Goal: Learn about a topic: Learn about a topic

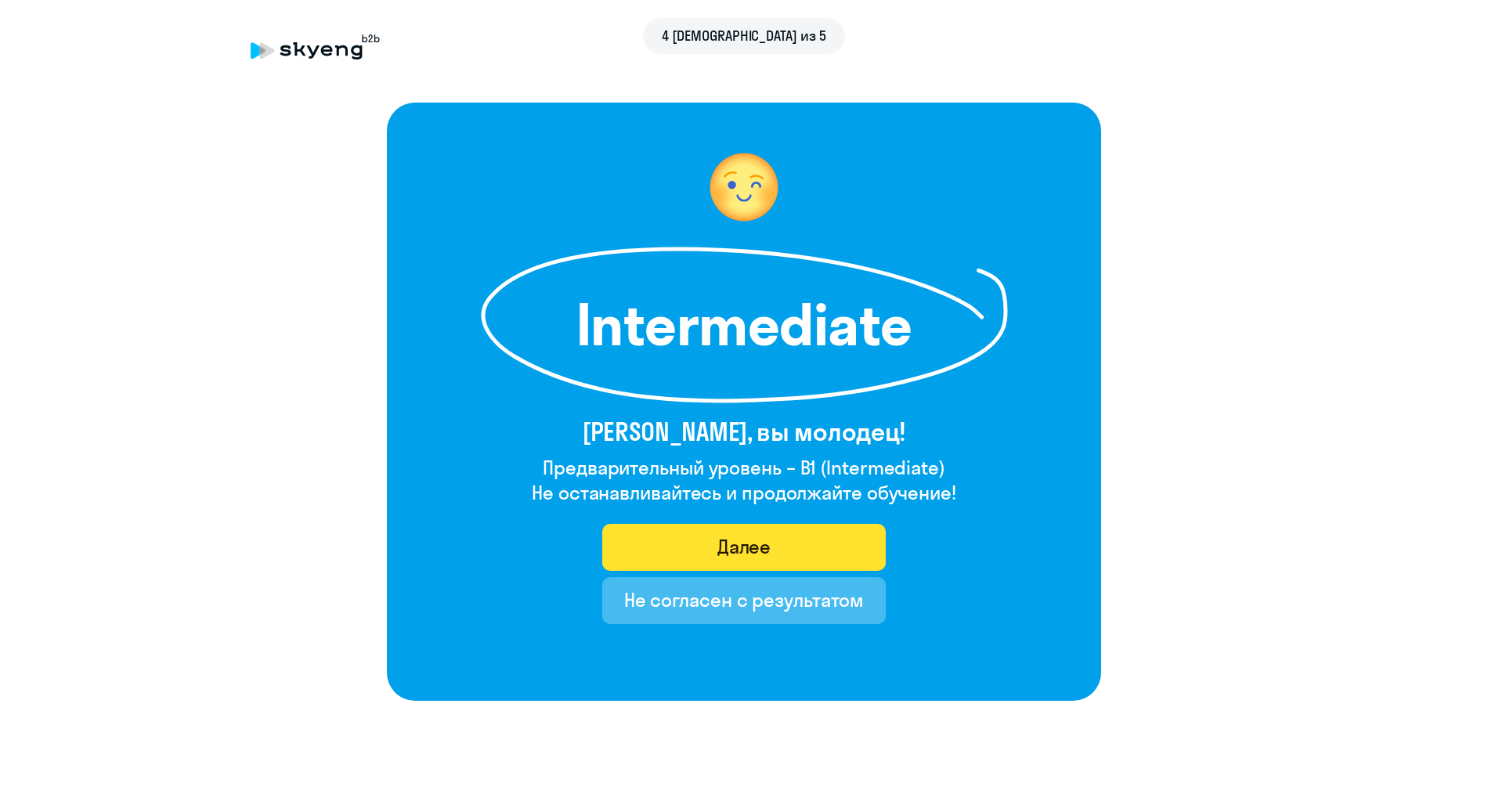
click at [761, 539] on div "Далее" at bounding box center [744, 546] width 54 height 25
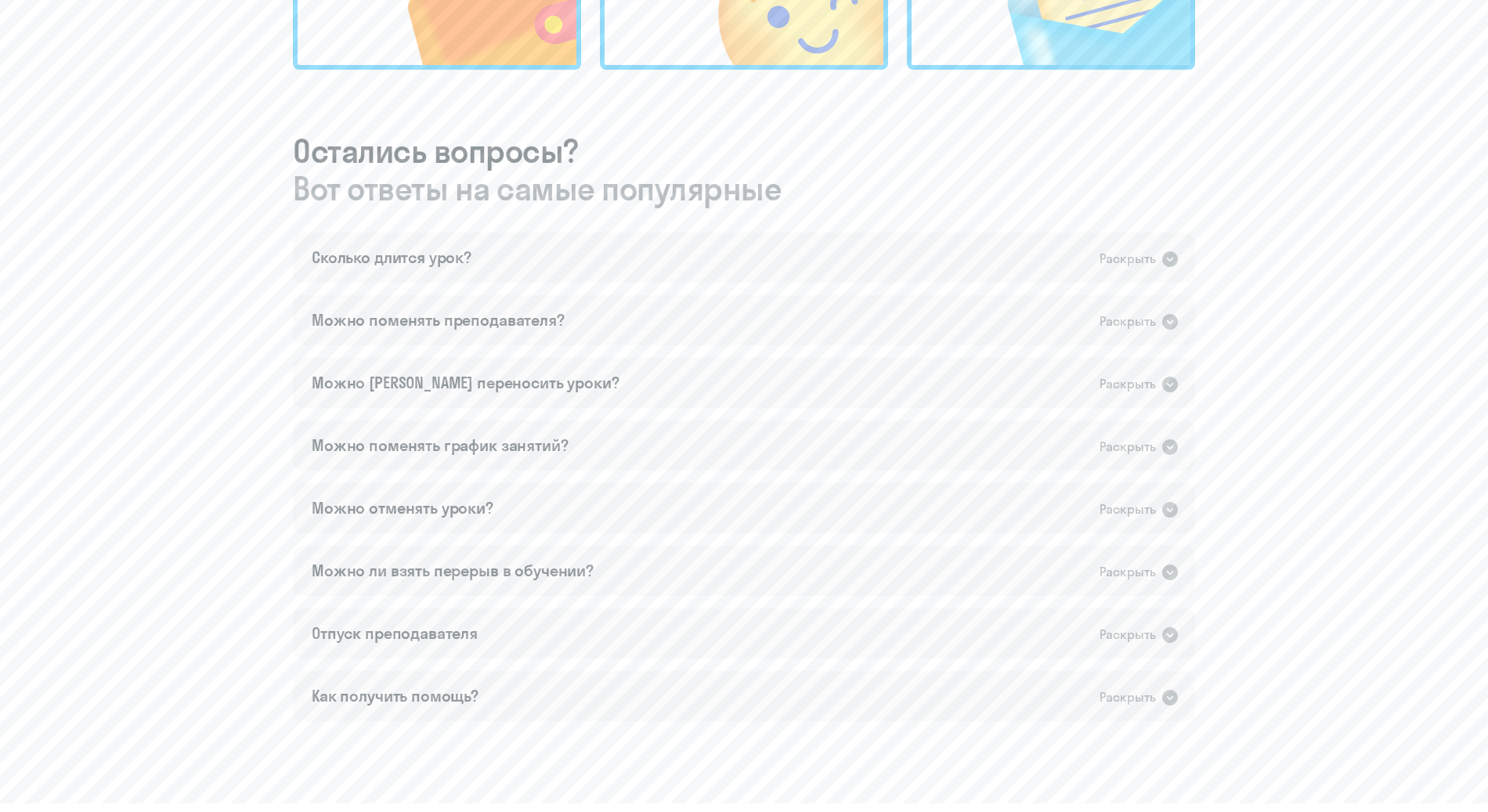
scroll to position [825, 0]
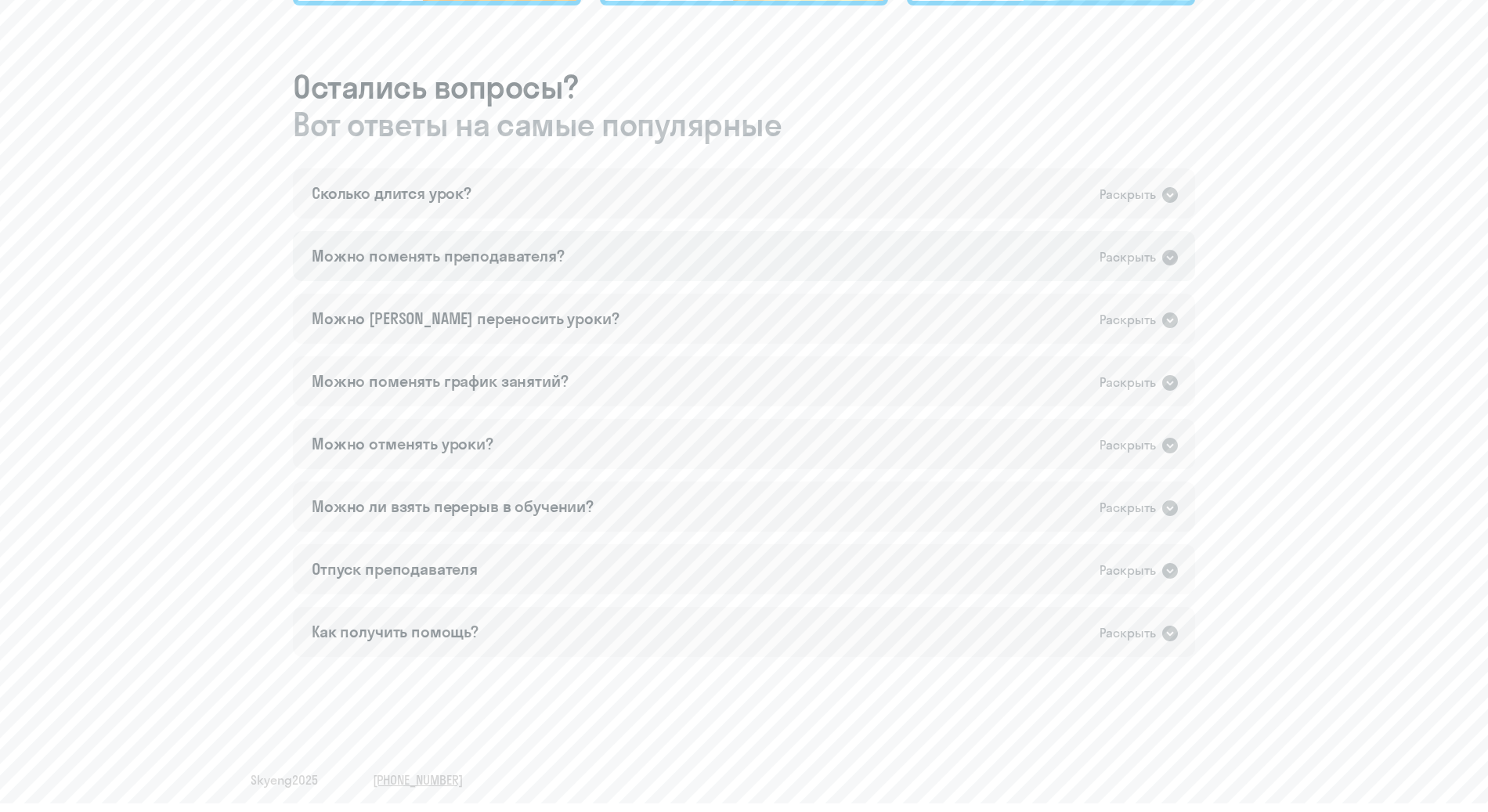
click at [1174, 255] on icon at bounding box center [1170, 257] width 15 height 15
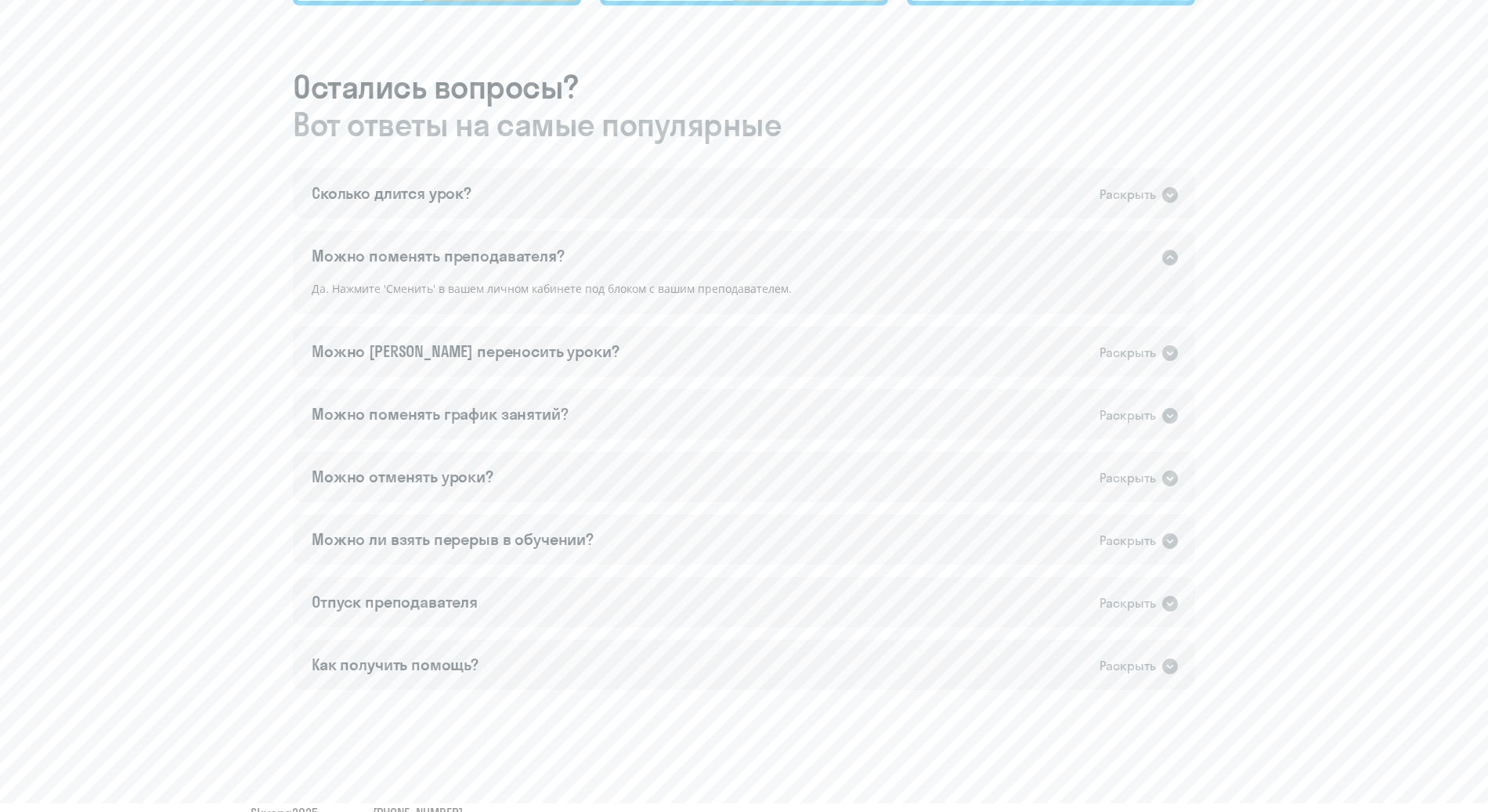
click at [1174, 255] on icon at bounding box center [1170, 257] width 15 height 15
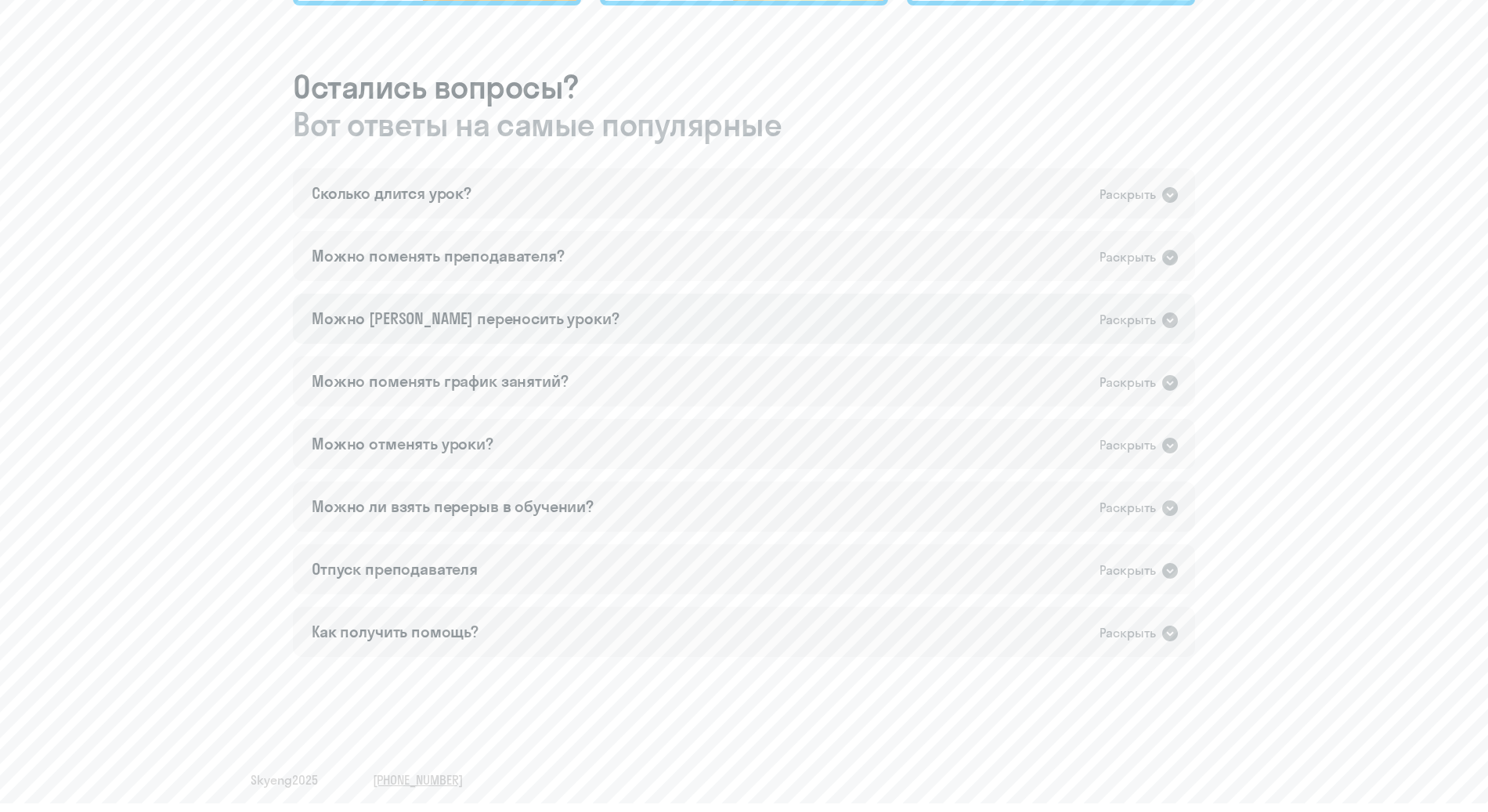
click at [1170, 321] on icon at bounding box center [1171, 320] width 19 height 19
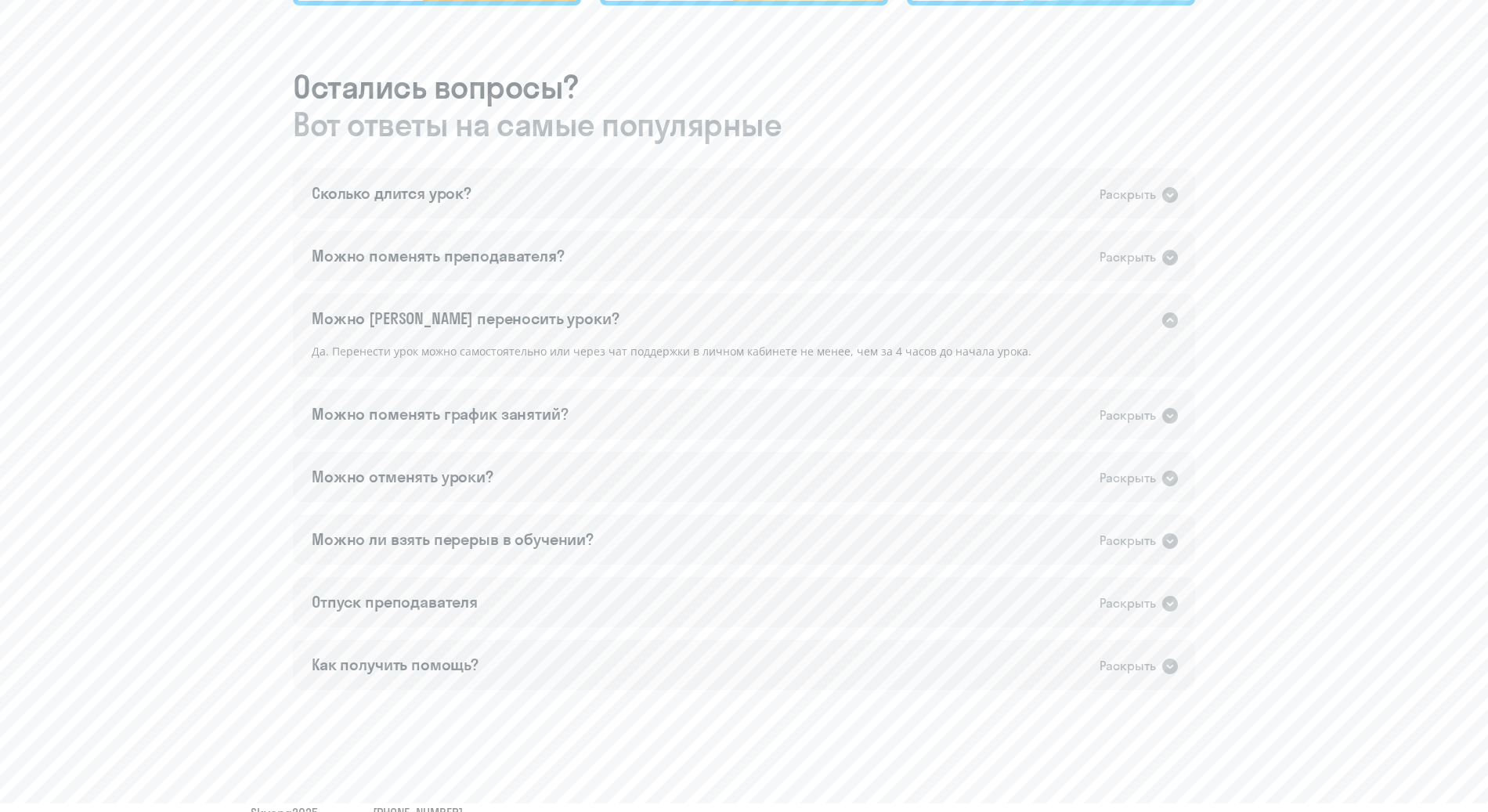
click at [1170, 320] on icon at bounding box center [1170, 320] width 15 height 15
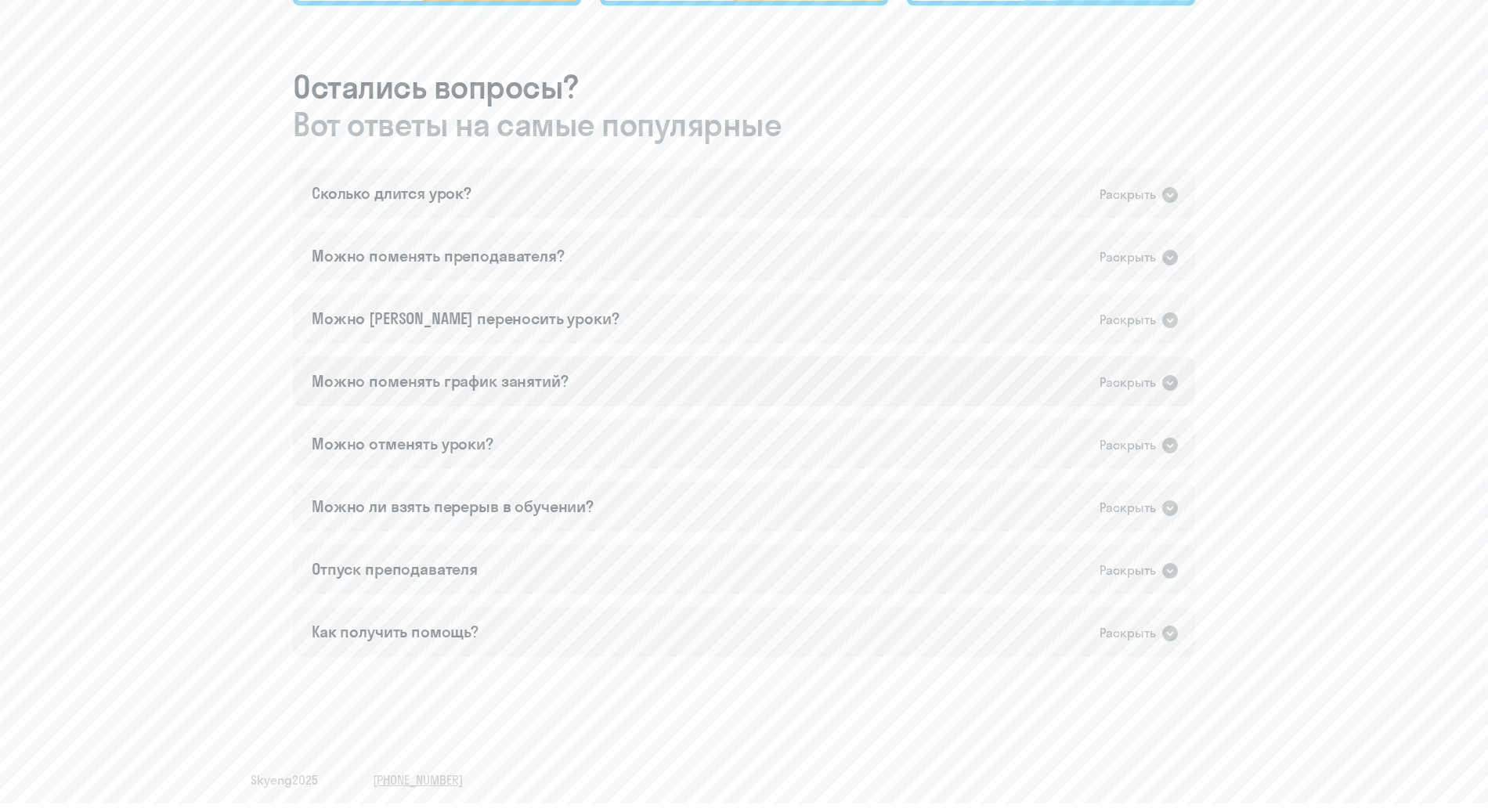
click at [1173, 381] on icon at bounding box center [1171, 383] width 19 height 19
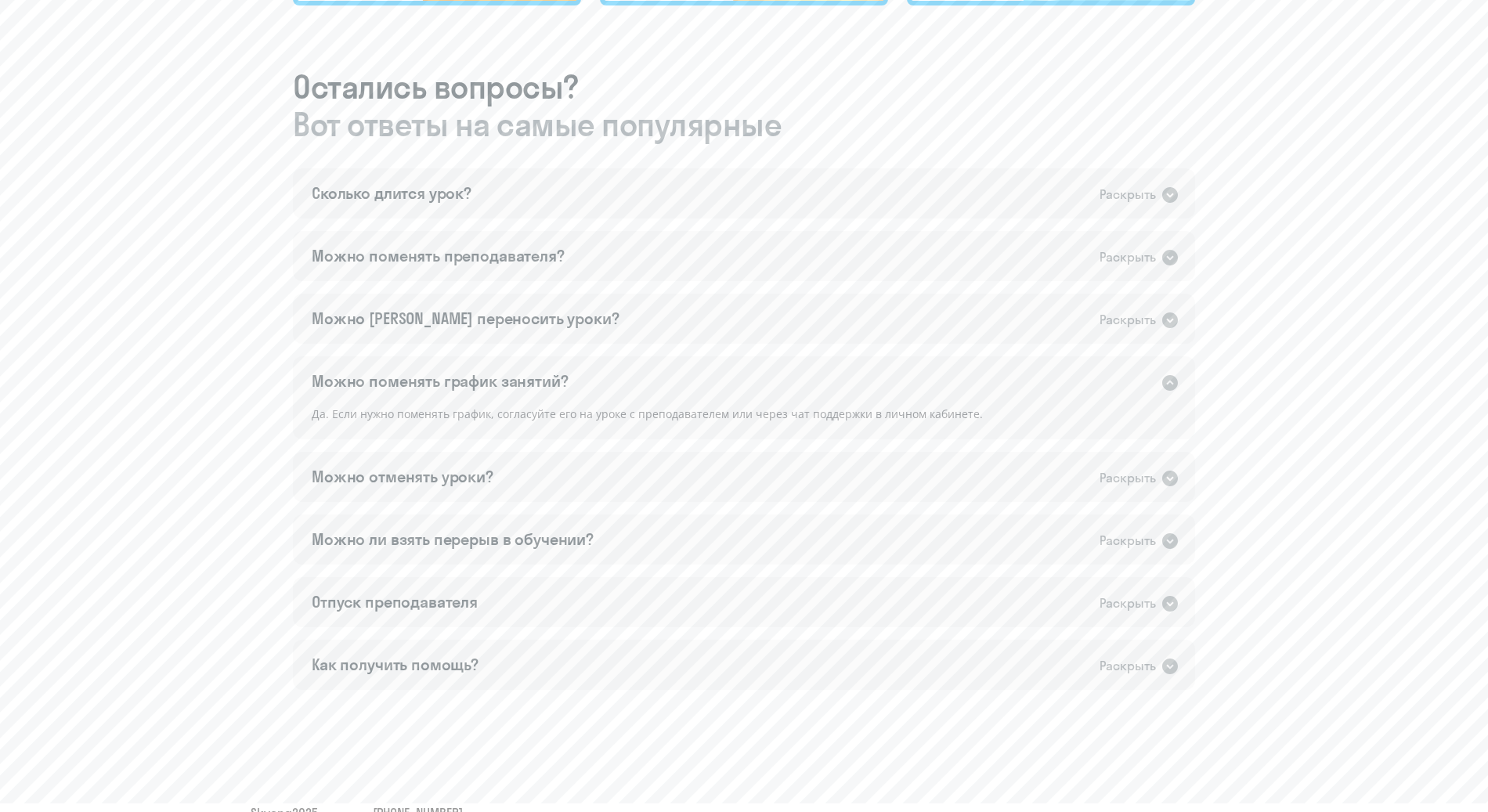
click at [1173, 381] on icon at bounding box center [1170, 383] width 15 height 15
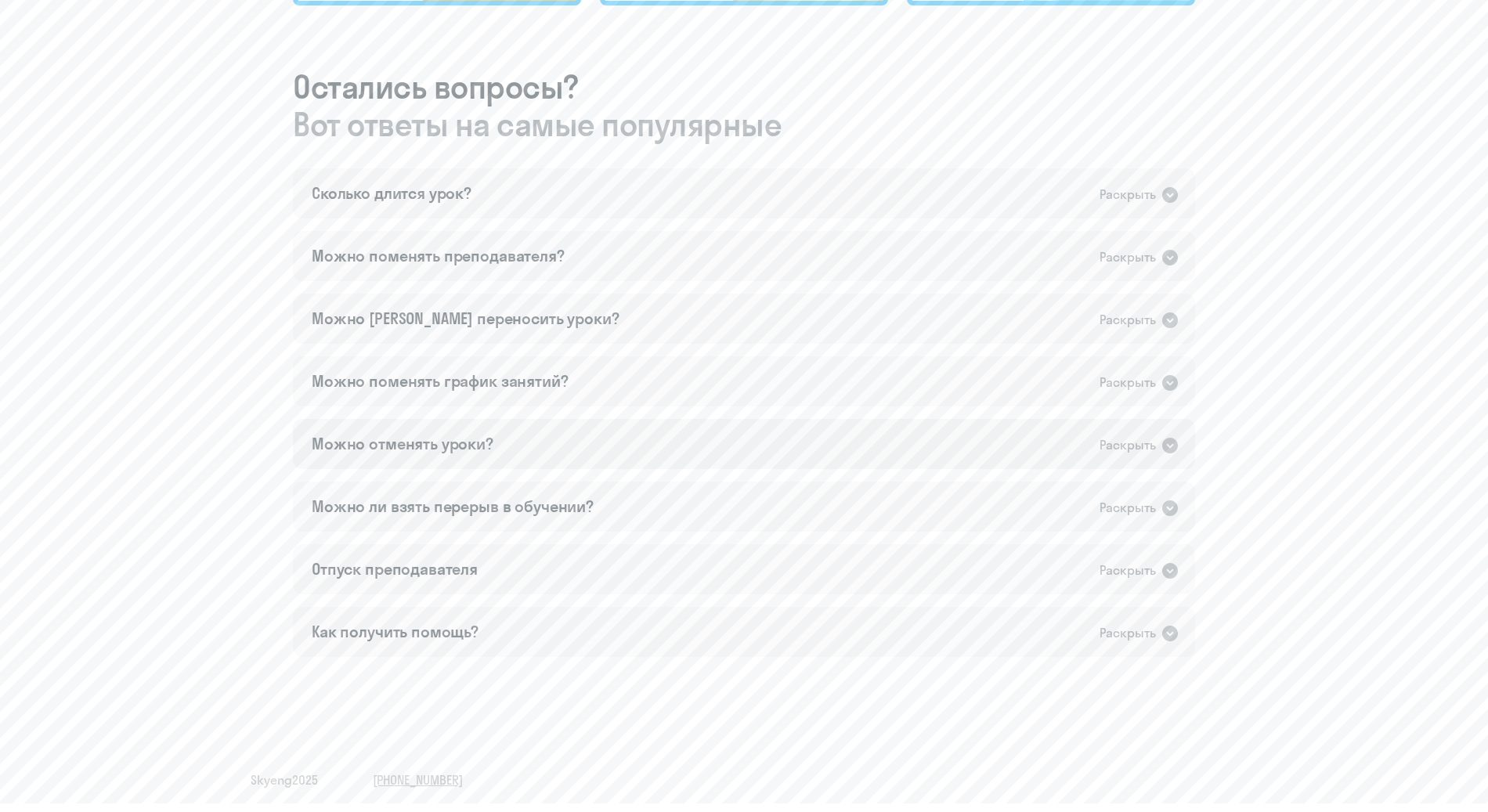
click at [1174, 445] on icon at bounding box center [1170, 445] width 15 height 15
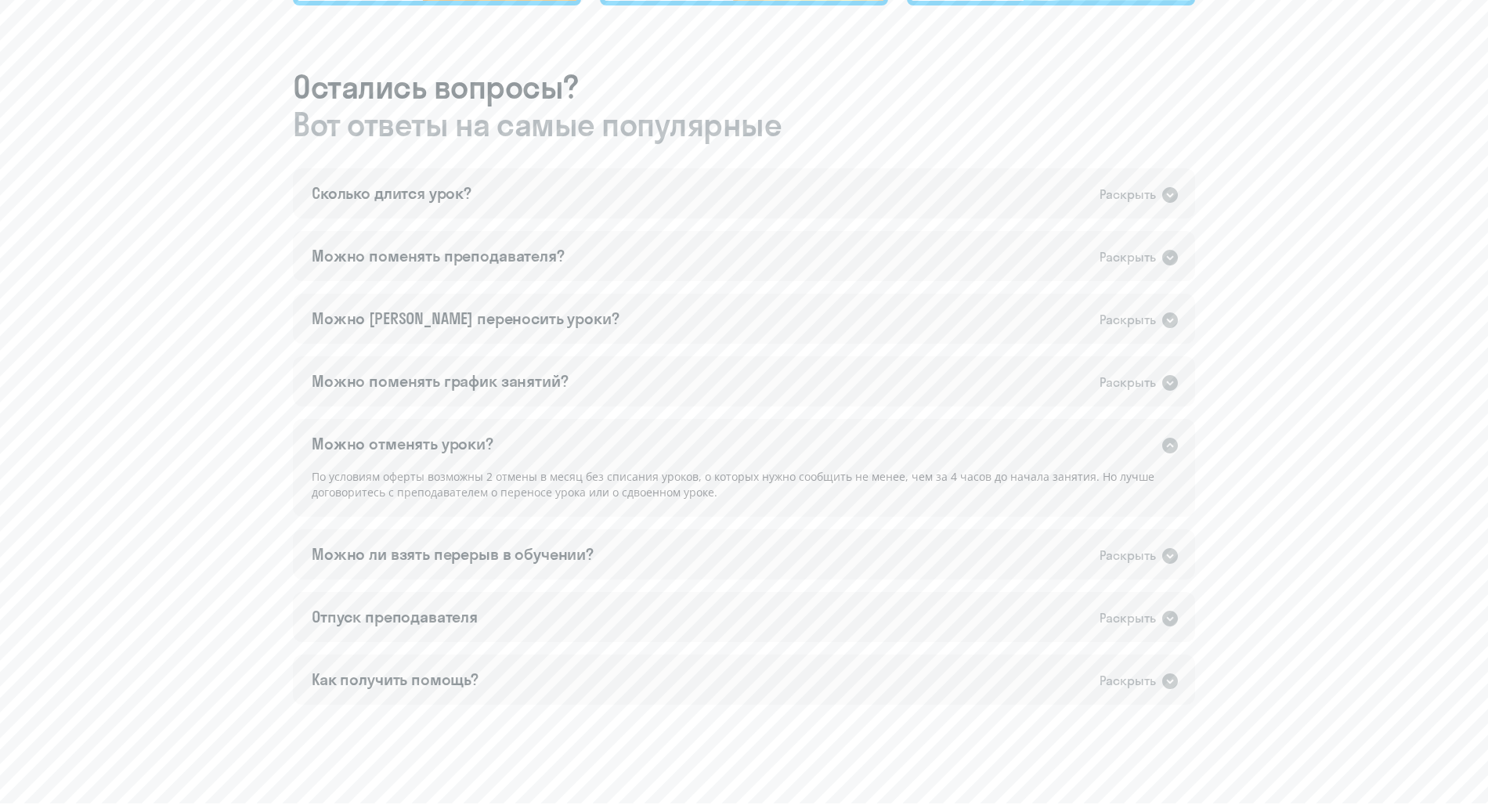
click at [1174, 445] on icon at bounding box center [1170, 445] width 15 height 15
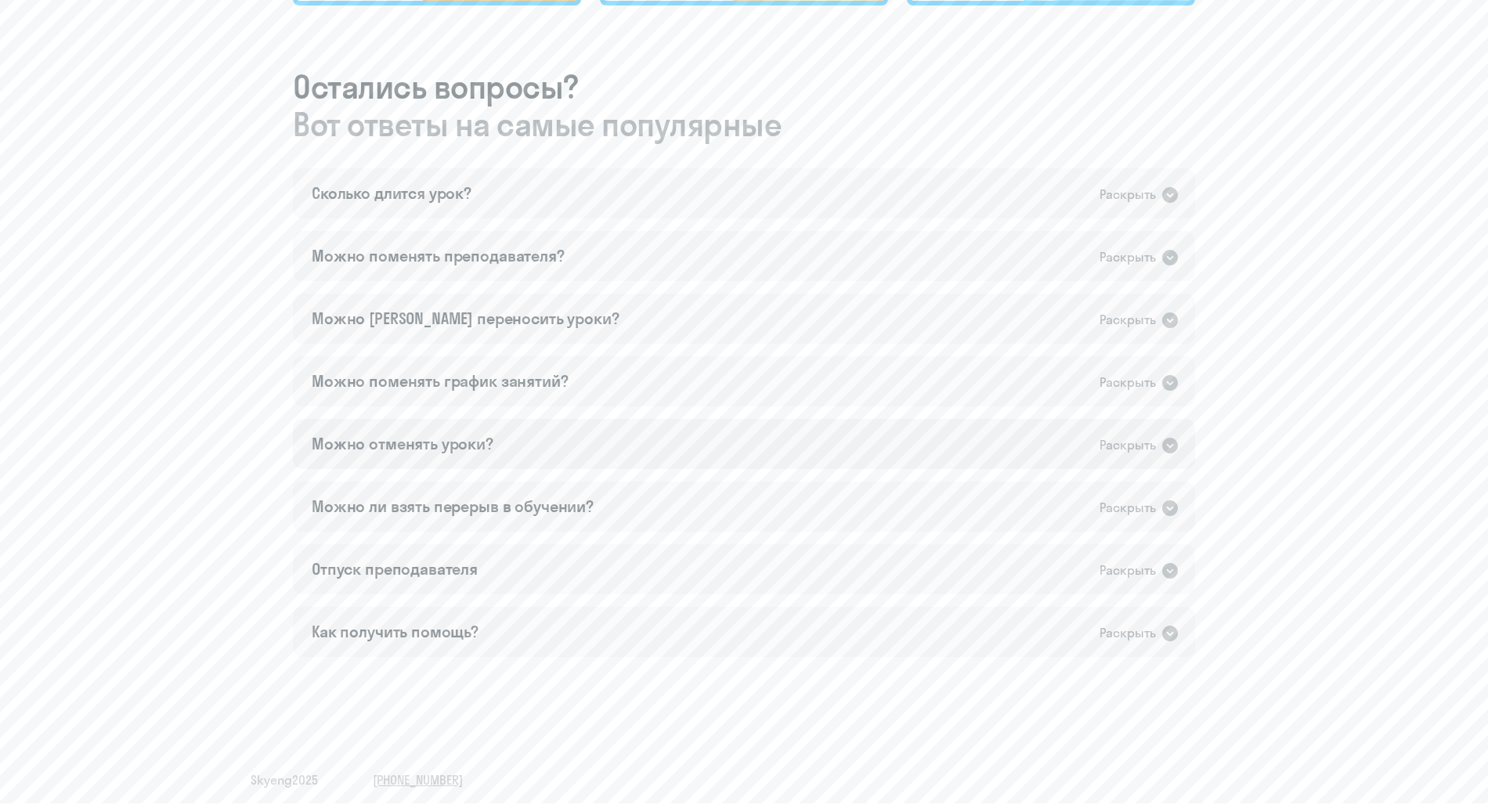
click at [1174, 446] on icon at bounding box center [1170, 445] width 15 height 15
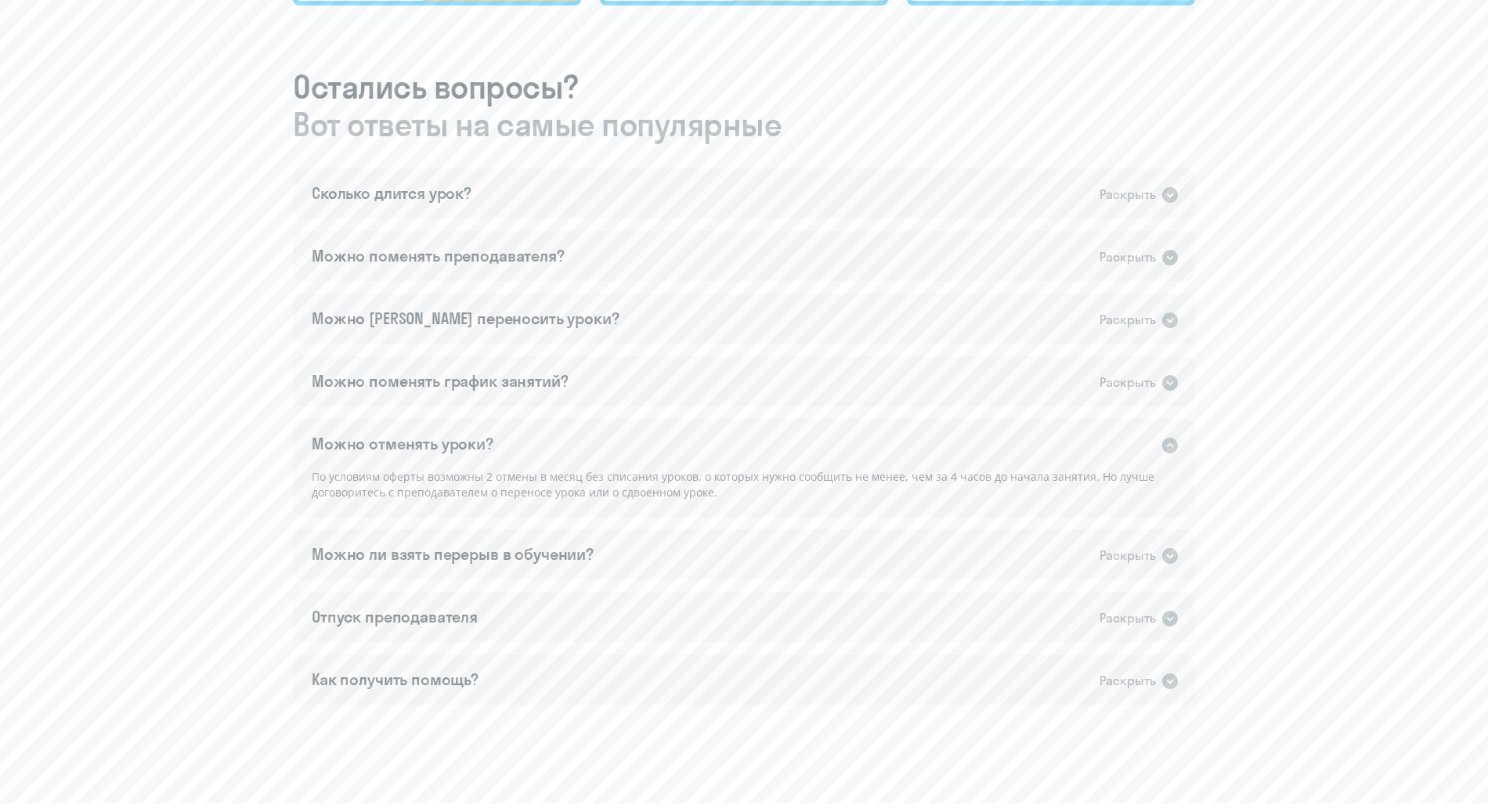
click at [1174, 446] on icon at bounding box center [1170, 445] width 15 height 15
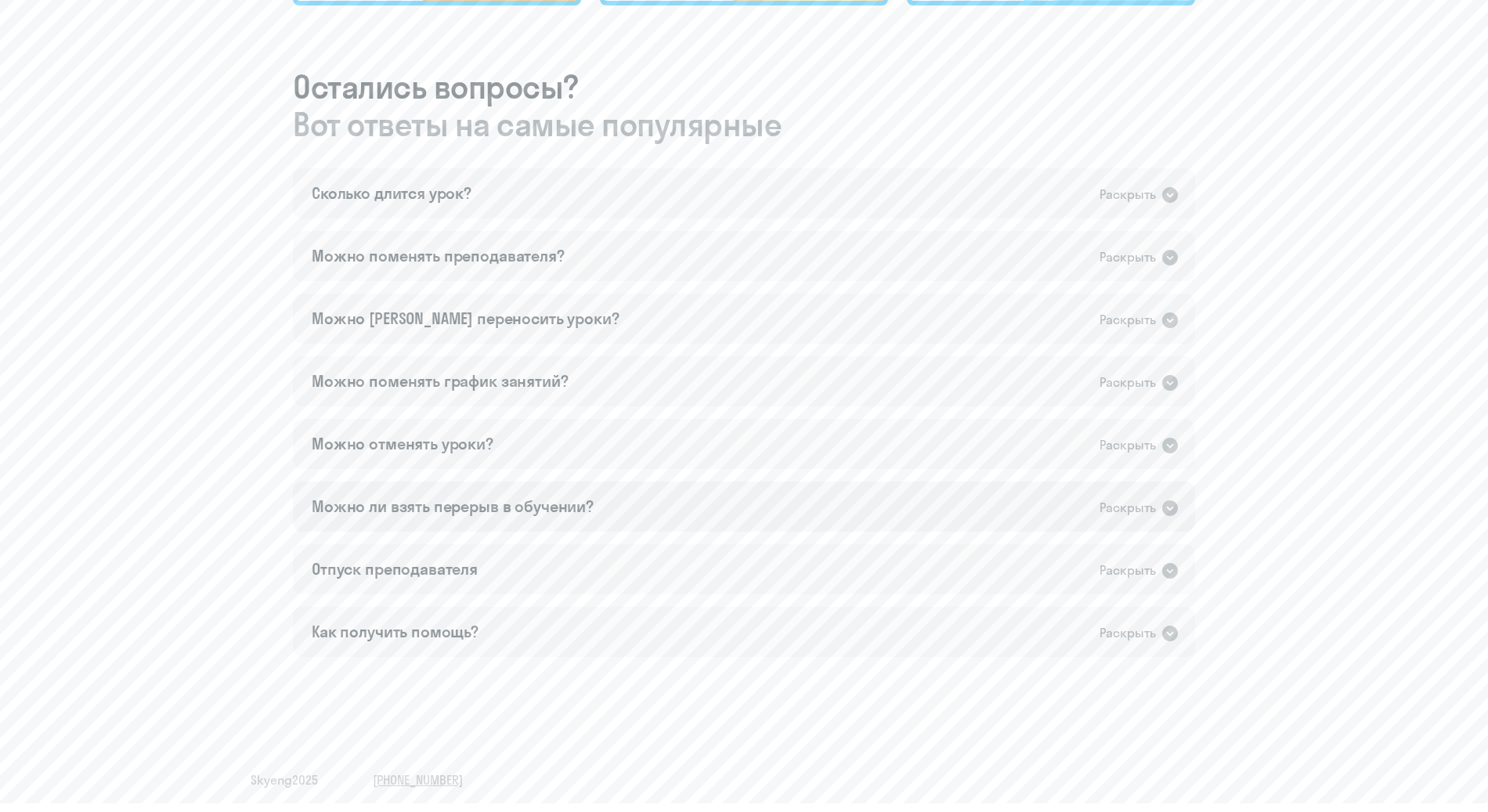
click at [1173, 506] on icon at bounding box center [1171, 508] width 19 height 19
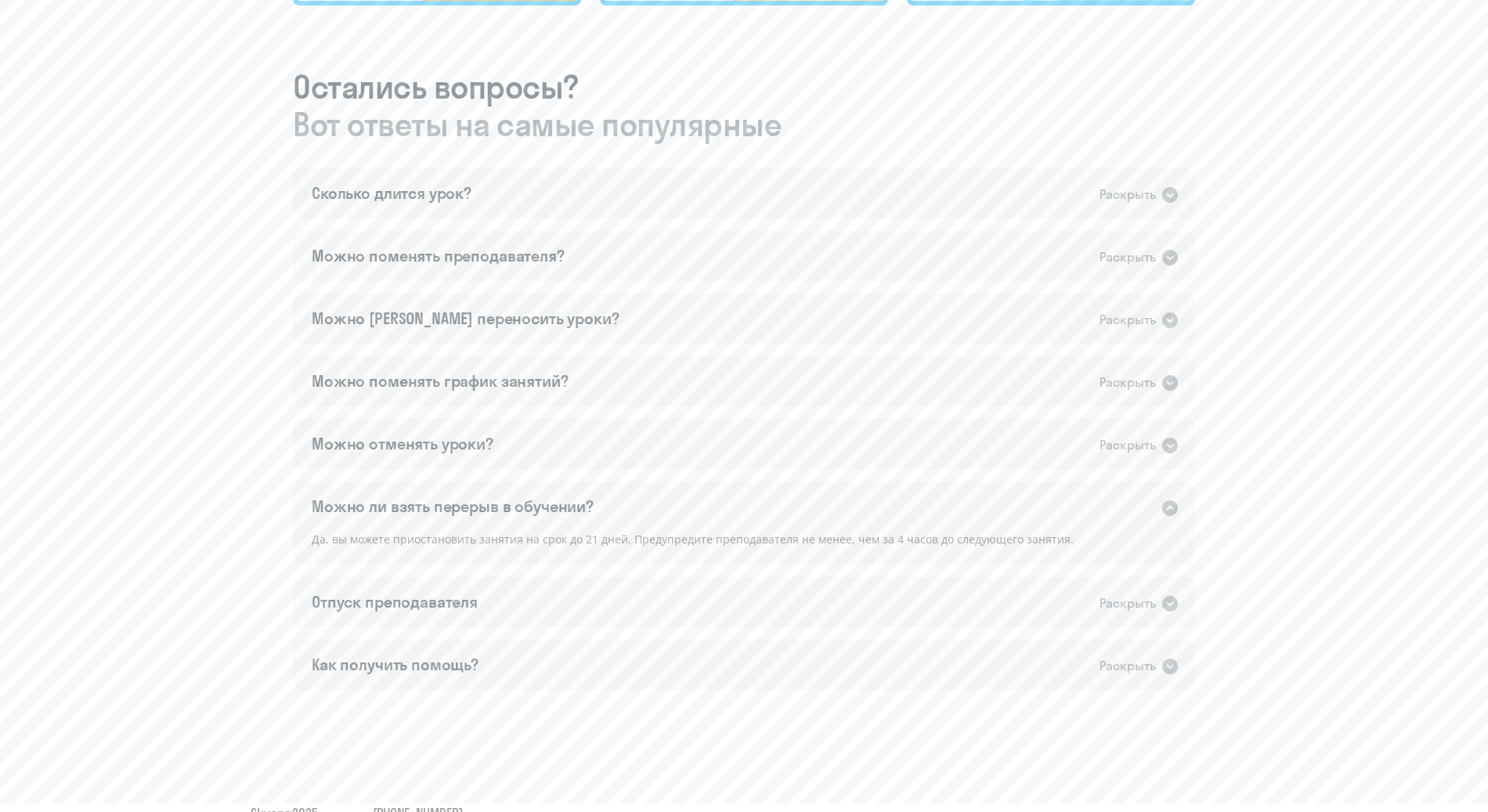
click at [1173, 506] on icon at bounding box center [1170, 508] width 15 height 15
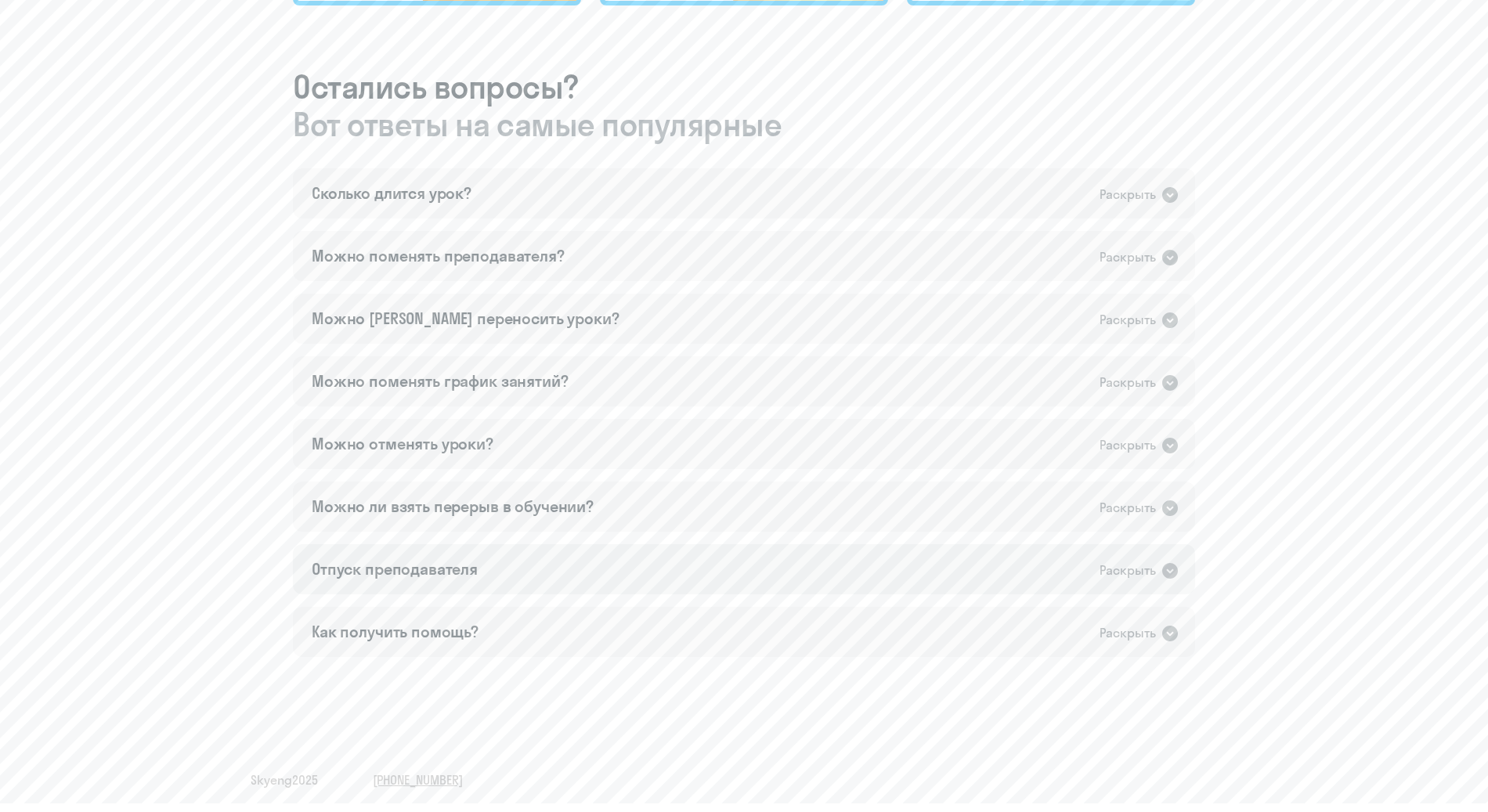
click at [1170, 570] on icon at bounding box center [1170, 571] width 15 height 15
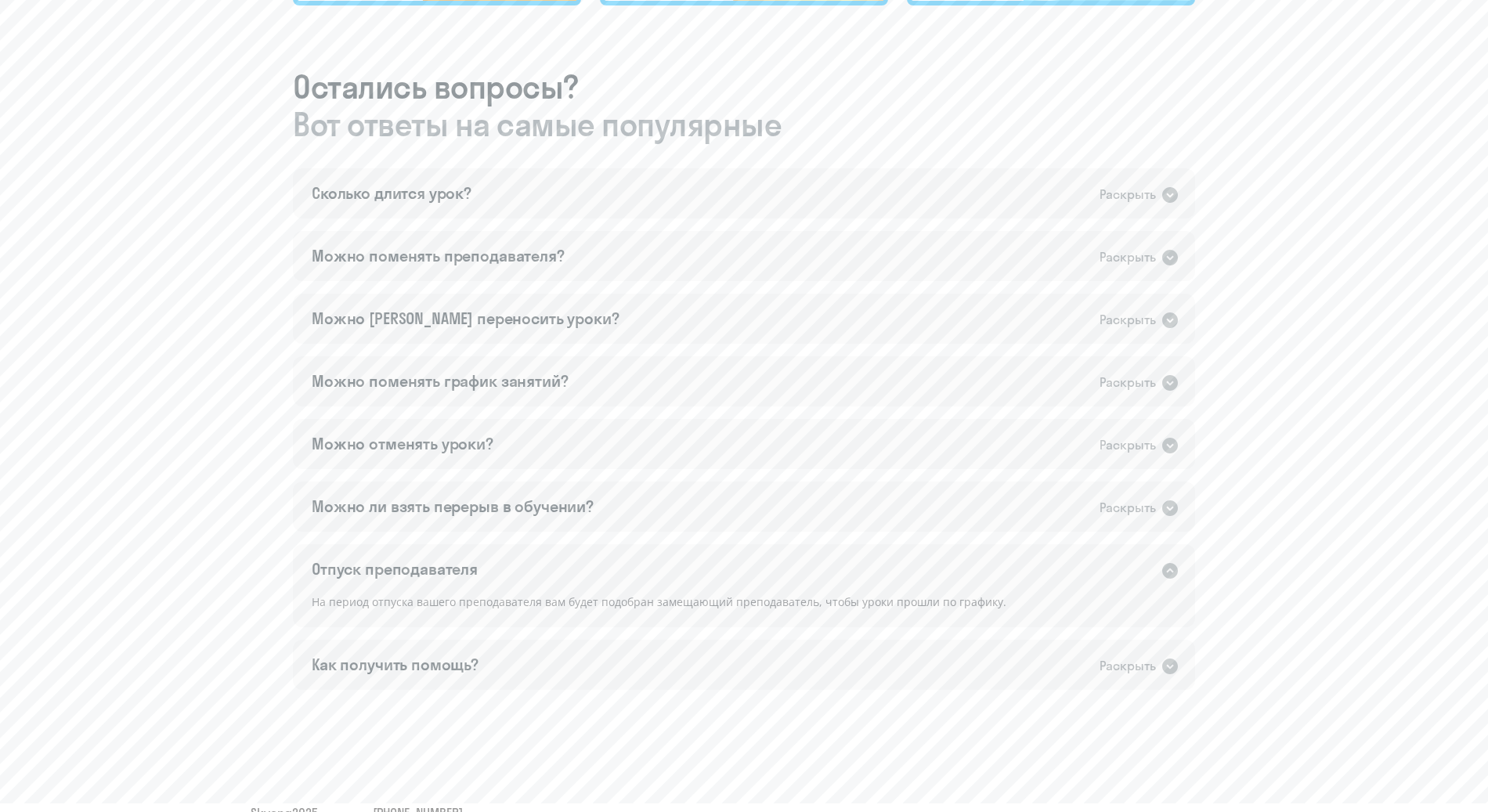
click at [1170, 570] on icon at bounding box center [1170, 571] width 15 height 15
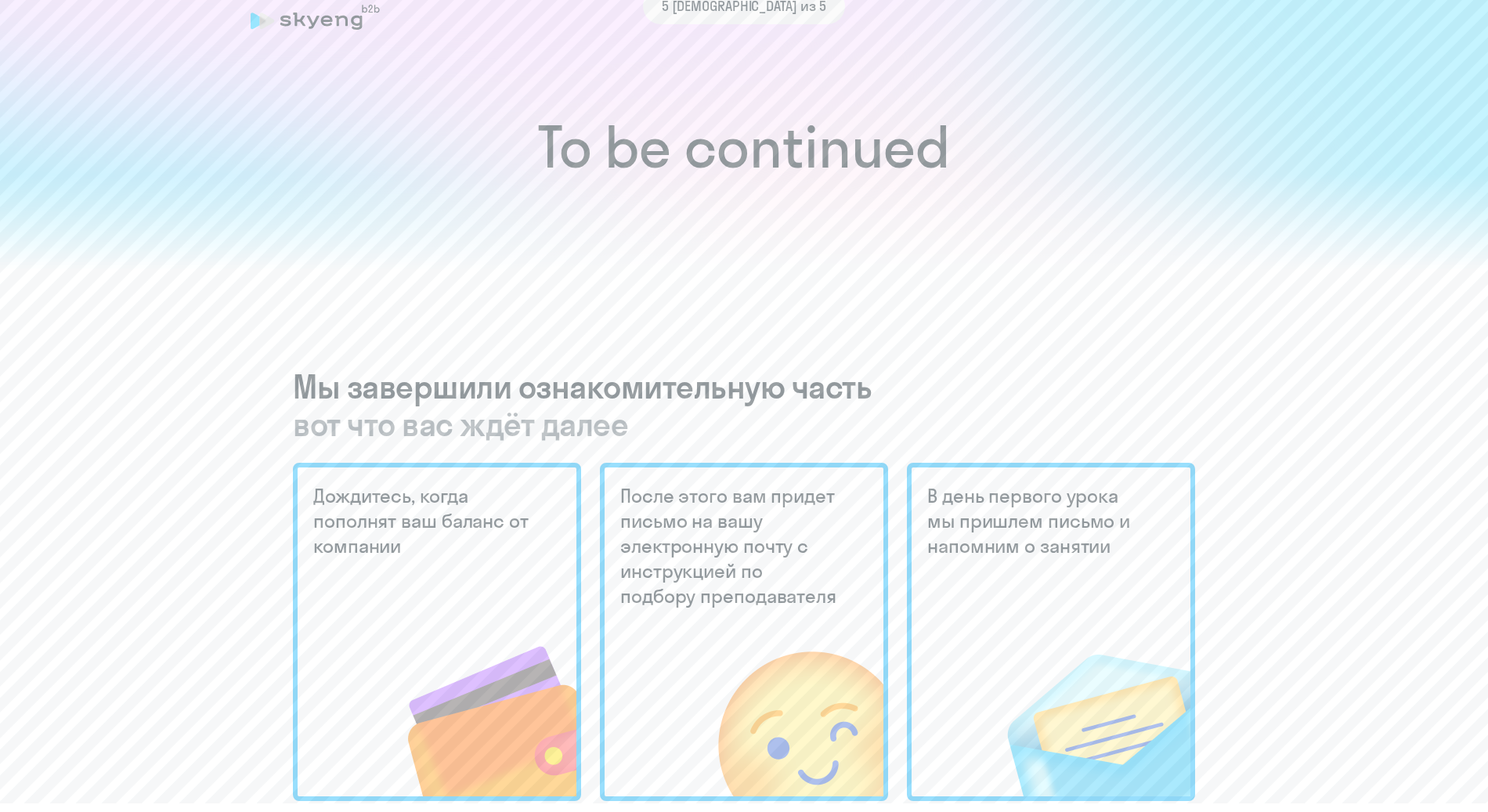
scroll to position [0, 0]
